Goal: Find specific page/section: Locate a particular part of the current website

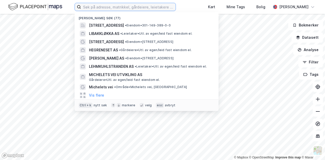
click at [111, 10] on input at bounding box center [128, 7] width 94 height 8
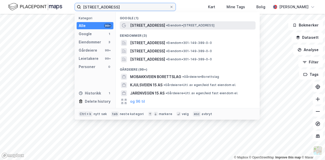
type input "[STREET_ADDRESS]"
click at [156, 28] on span "[STREET_ADDRESS]" at bounding box center [147, 25] width 35 height 6
